Goal: Task Accomplishment & Management: Manage account settings

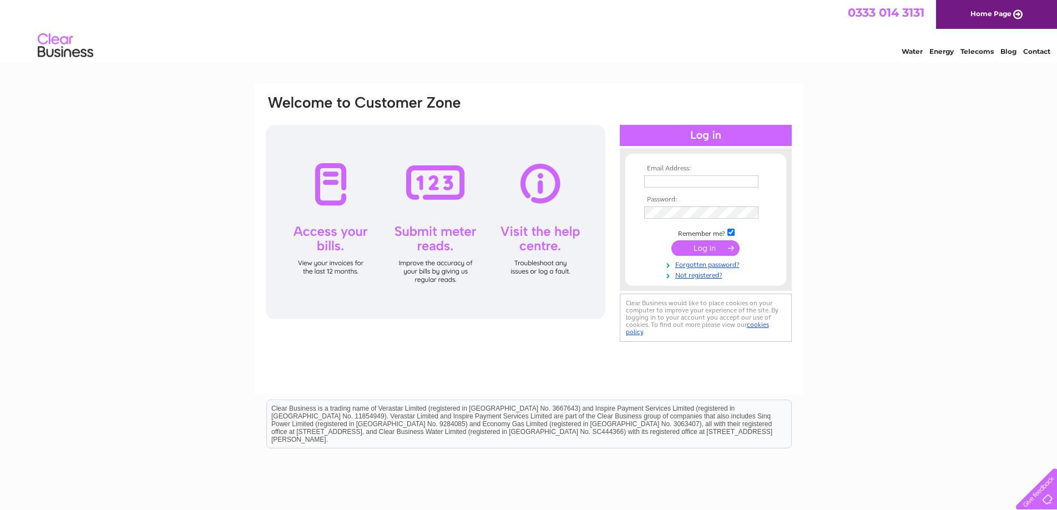
type input "zoe.hazell@mascolo-styles.co.uk"
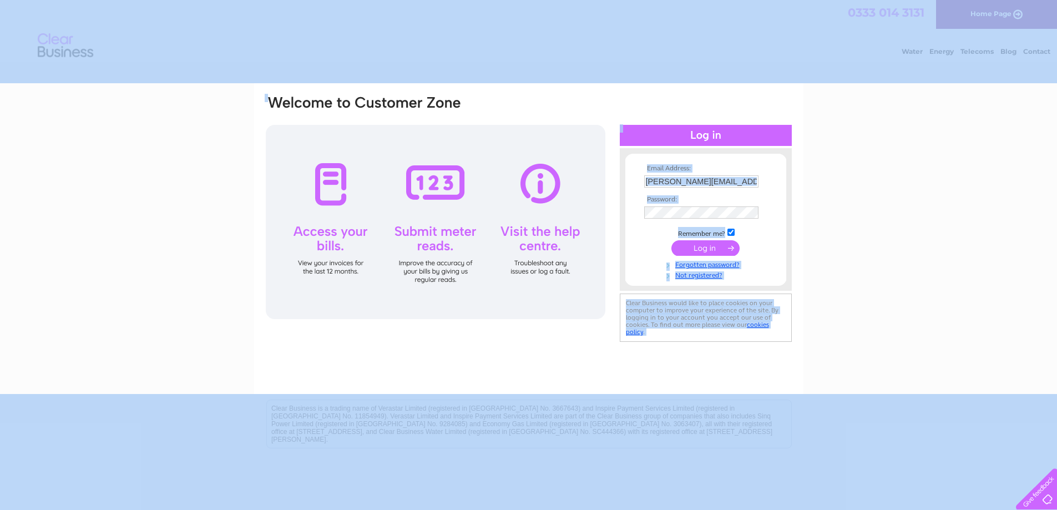
click at [713, 246] on input "submit" at bounding box center [705, 248] width 68 height 16
click at [779, 237] on form "Email Address: zoe.hazell@mascolo-styles.co.uk Password: Forgotten password?" at bounding box center [705, 222] width 161 height 115
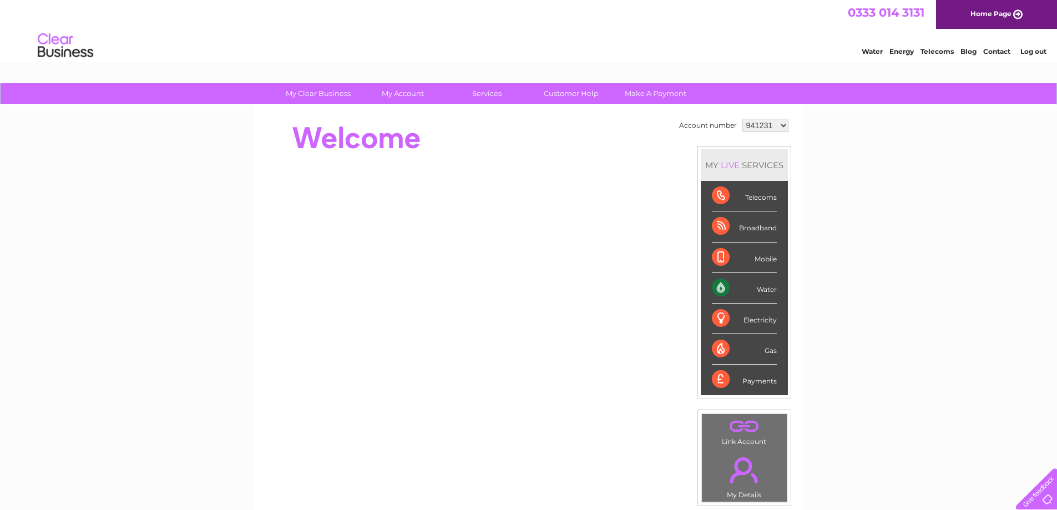
click at [780, 120] on select "941231 1025967" at bounding box center [765, 125] width 46 height 13
click at [970, 194] on div "My Clear Business Login Details My Details My Preferences Link Account My Accou…" at bounding box center [528, 394] width 1057 height 623
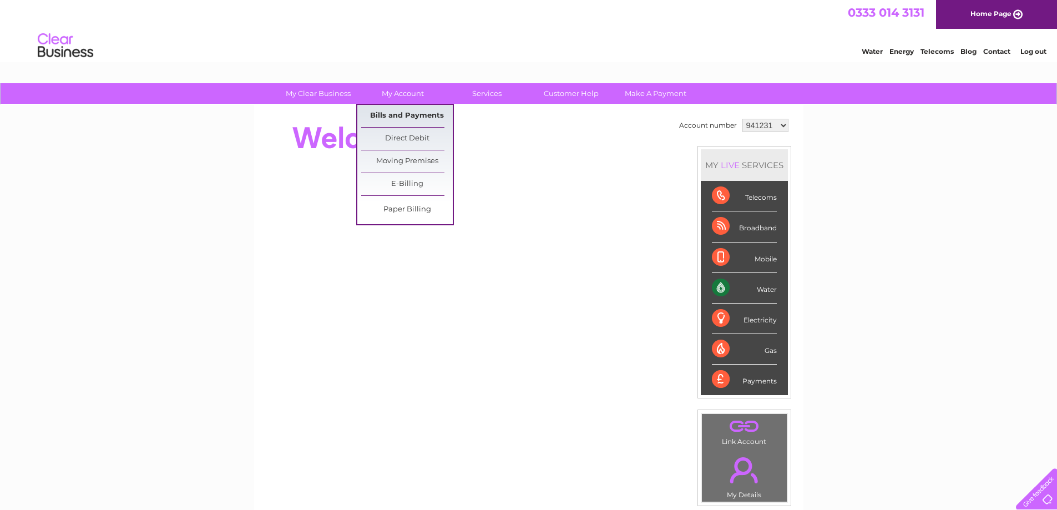
click at [406, 111] on link "Bills and Payments" at bounding box center [407, 116] width 92 height 22
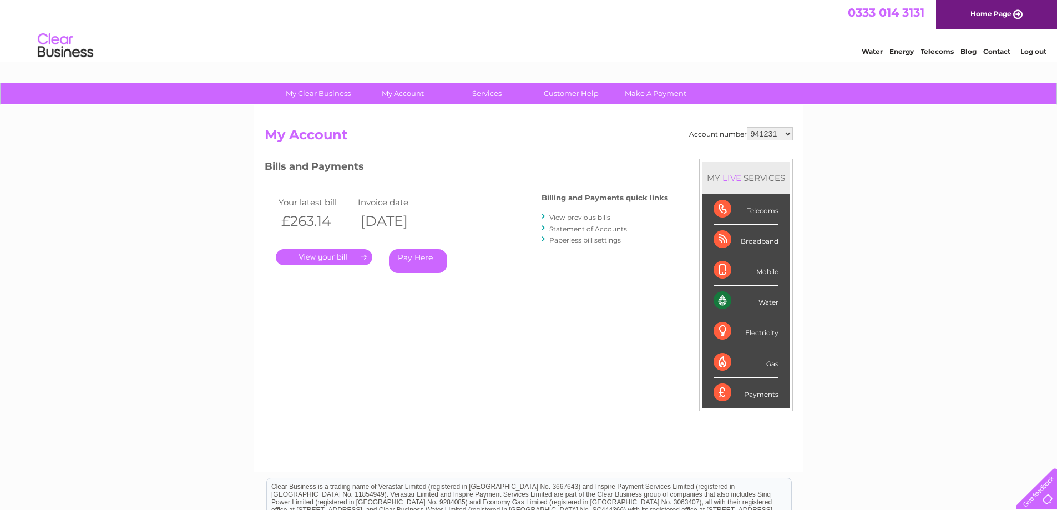
click at [564, 218] on link "View previous bills" at bounding box center [579, 217] width 61 height 8
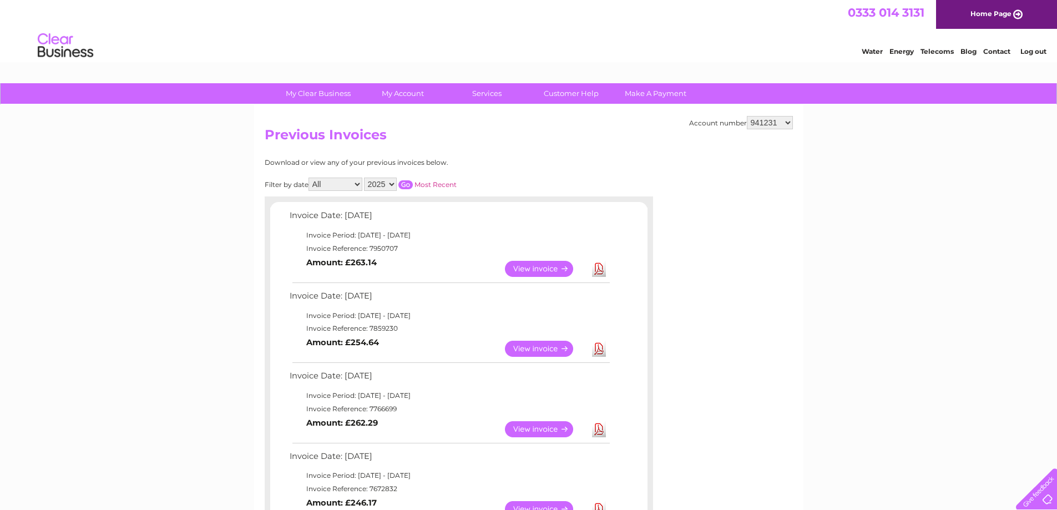
click at [552, 269] on link "View" at bounding box center [546, 269] width 82 height 16
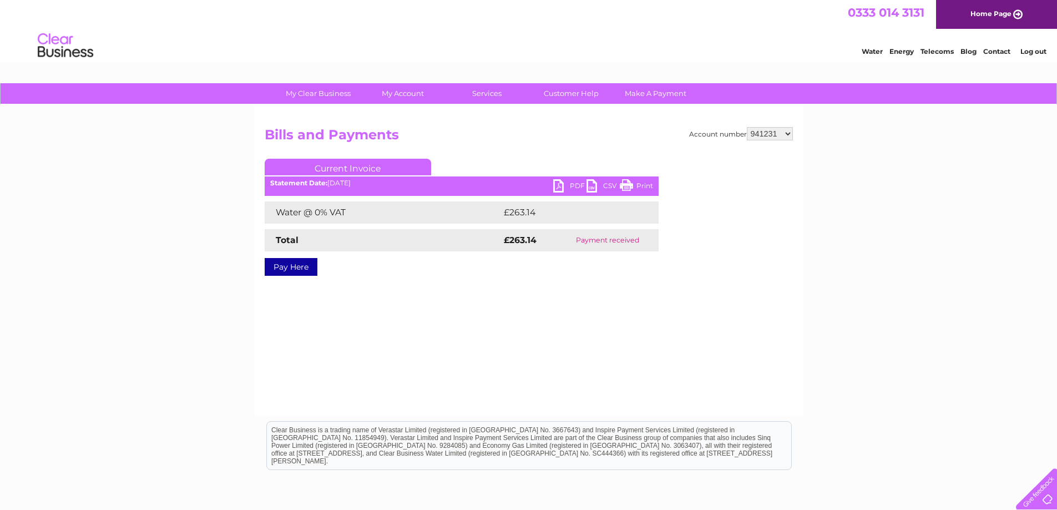
click at [602, 241] on td "Payment received" at bounding box center [607, 240] width 101 height 22
click at [565, 185] on link "PDF" at bounding box center [569, 187] width 33 height 16
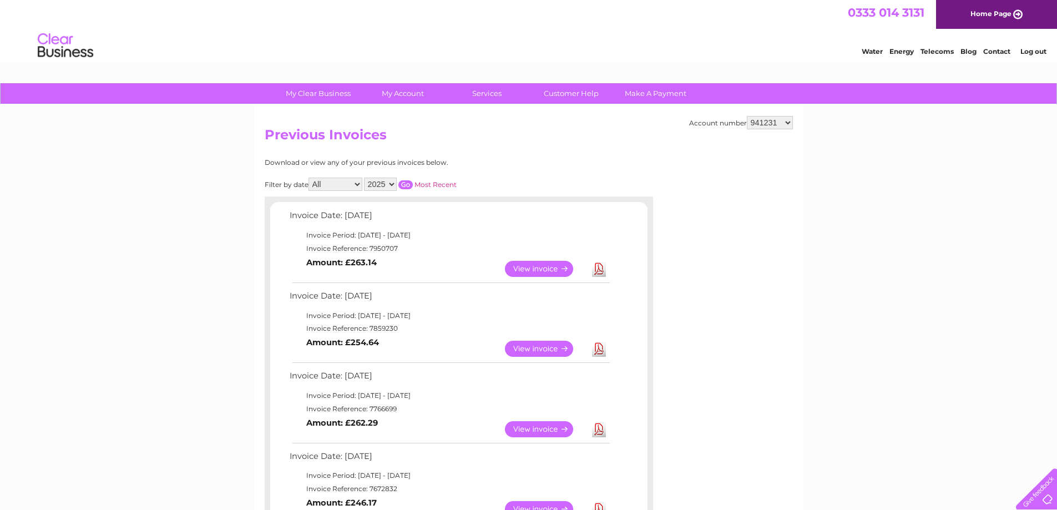
click at [596, 351] on link "Download" at bounding box center [599, 349] width 14 height 16
